Goal: Information Seeking & Learning: Learn about a topic

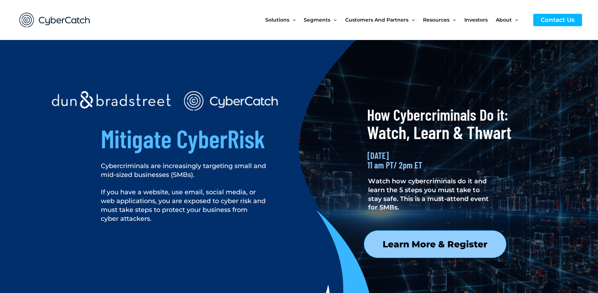
click at [426, 244] on div at bounding box center [422, 279] width 196 height 87
